Goal: Task Accomplishment & Management: Complete application form

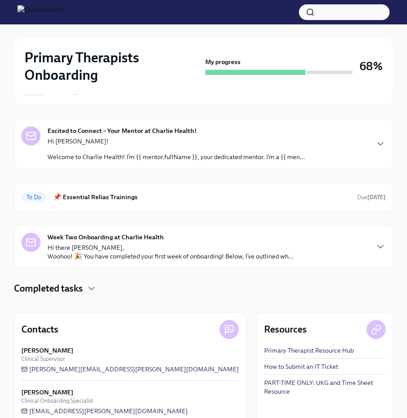
scroll to position [200, 0]
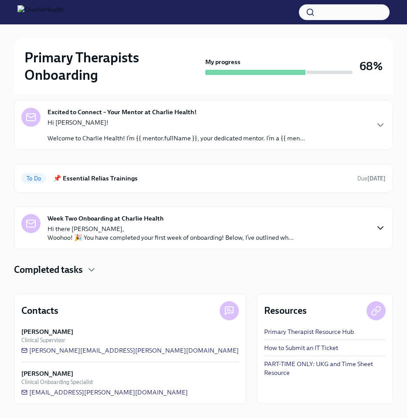
click at [383, 228] on icon "button" at bounding box center [380, 228] width 10 height 10
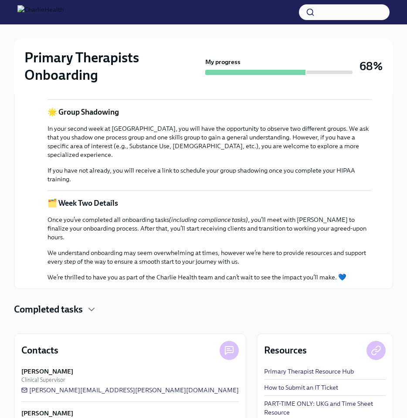
scroll to position [416, 0]
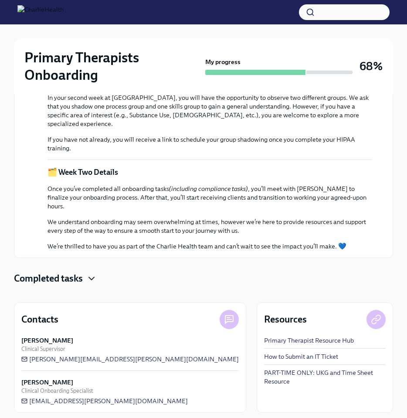
click at [94, 277] on icon "button" at bounding box center [91, 278] width 5 height 3
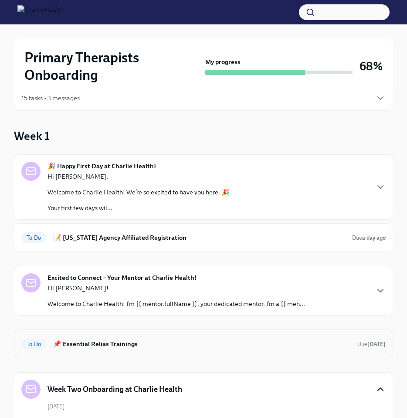
scroll to position [0, 0]
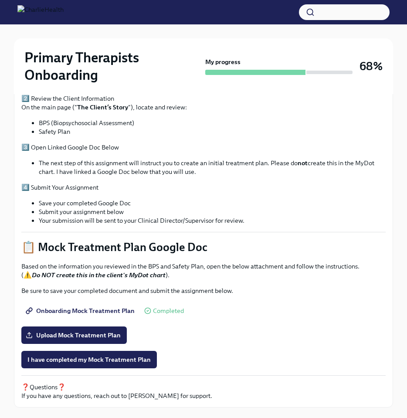
scroll to position [288, 0]
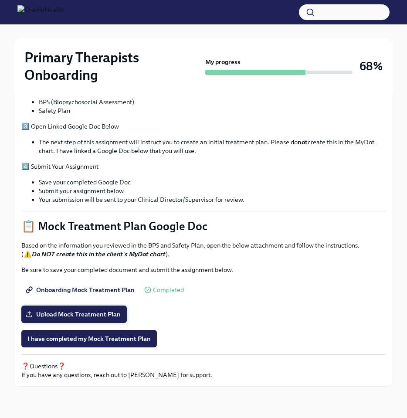
click at [75, 314] on span "Upload Mock Treatment Plan" at bounding box center [73, 314] width 93 height 9
click at [0, 0] on input "Upload Mock Treatment Plan" at bounding box center [0, 0] width 0 height 0
click at [96, 311] on span "Upload Mock Treatment Plan" at bounding box center [73, 314] width 93 height 9
click at [0, 0] on input "Upload Mock Treatment Plan" at bounding box center [0, 0] width 0 height 0
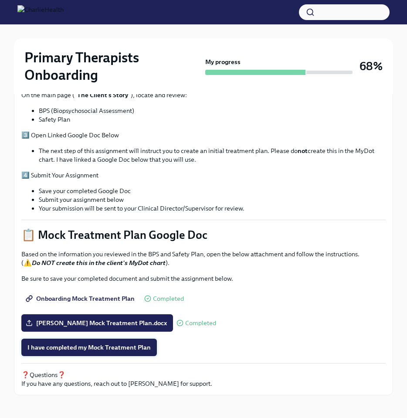
click at [84, 350] on span "I have completed my Mock Treatment Plan" at bounding box center [88, 347] width 123 height 9
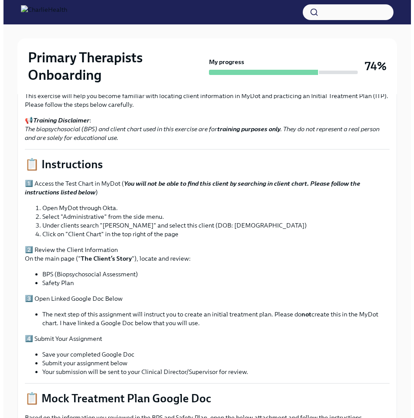
scroll to position [13, 0]
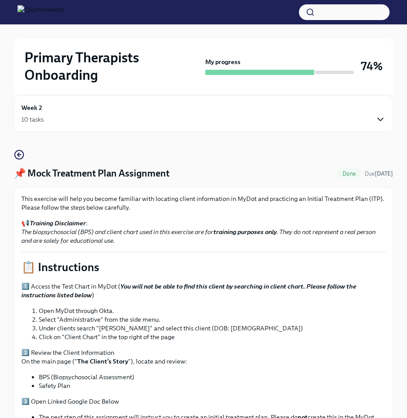
click at [382, 122] on icon "button" at bounding box center [380, 119] width 10 height 10
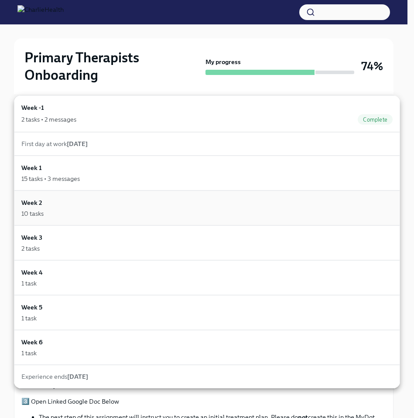
click at [176, 210] on div "10 tasks" at bounding box center [206, 213] width 371 height 9
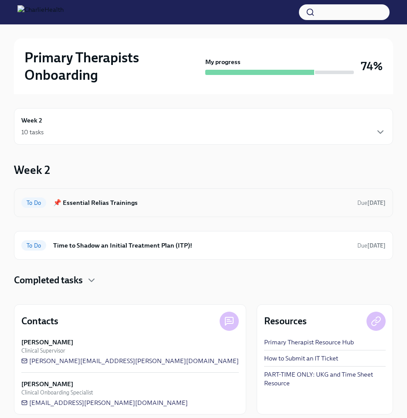
scroll to position [10, 0]
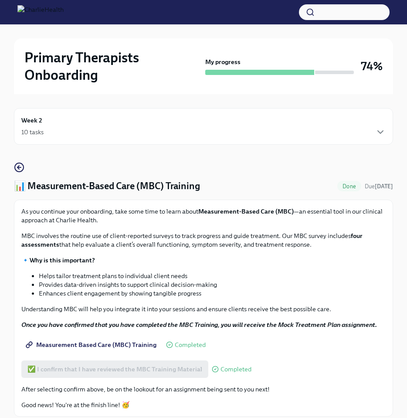
scroll to position [58, 0]
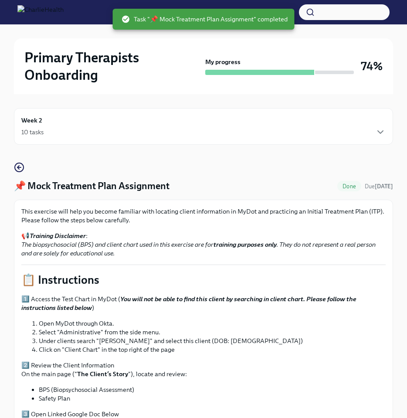
scroll to position [32, 0]
